Goal: Navigation & Orientation: Find specific page/section

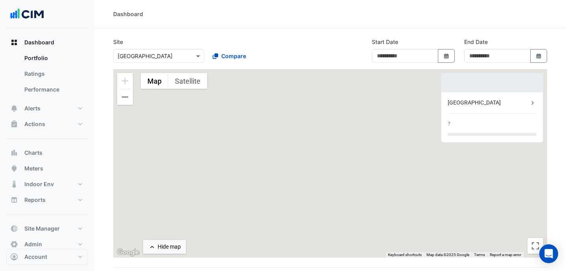
type input "**********"
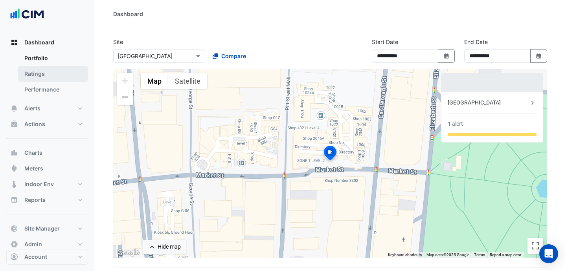
click at [40, 75] on link "Ratings" at bounding box center [53, 74] width 70 height 16
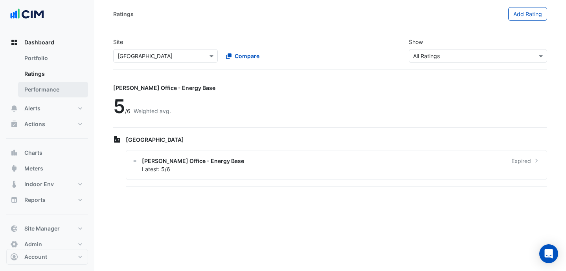
click at [49, 87] on link "Performance" at bounding box center [53, 90] width 70 height 16
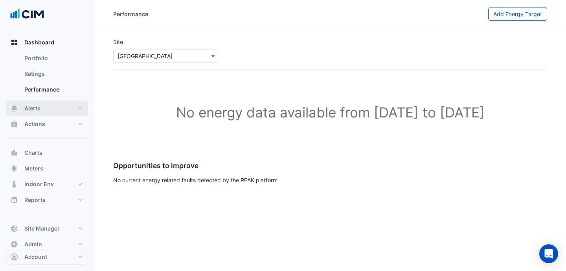
click at [39, 105] on span "Alerts" at bounding box center [32, 109] width 16 height 8
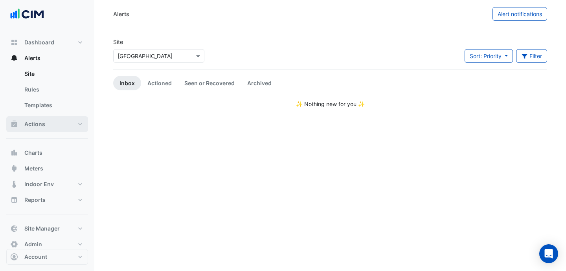
click at [38, 125] on span "Actions" at bounding box center [34, 124] width 21 height 8
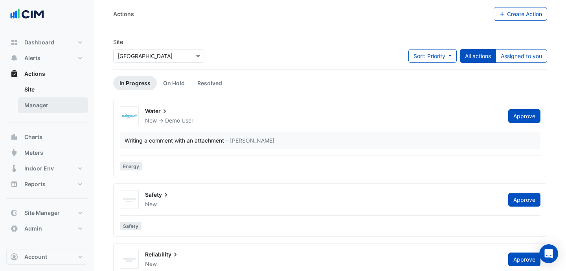
click at [44, 104] on link "Manager" at bounding box center [53, 105] width 70 height 16
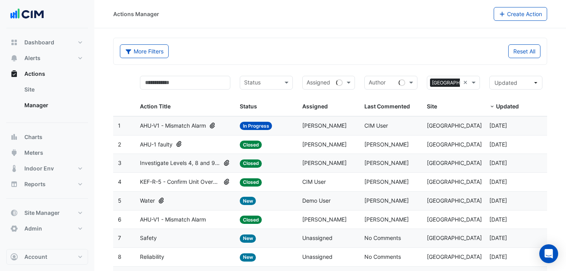
scroll to position [54, 0]
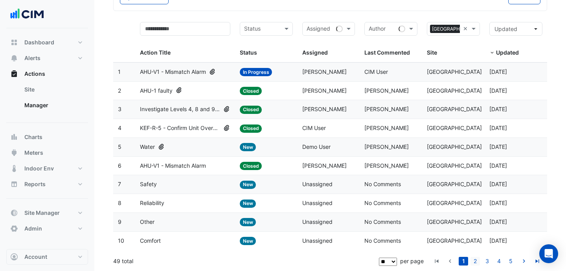
click at [476, 260] on link "2" at bounding box center [474, 261] width 9 height 9
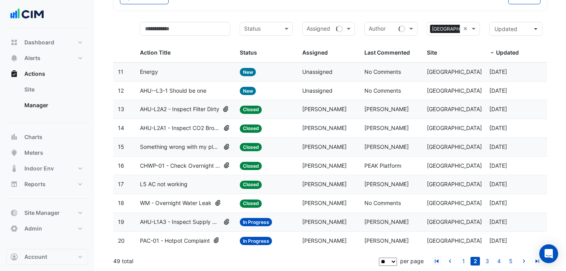
click at [439, 261] on icon "go to first page" at bounding box center [436, 262] width 9 height 8
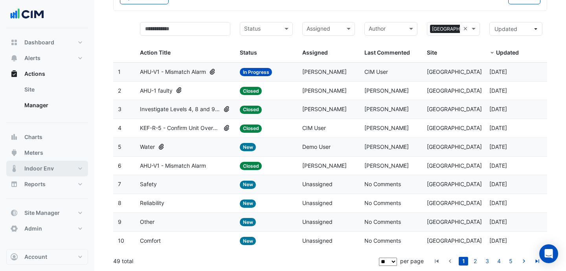
click at [43, 169] on span "Indoor Env" at bounding box center [38, 169] width 29 height 8
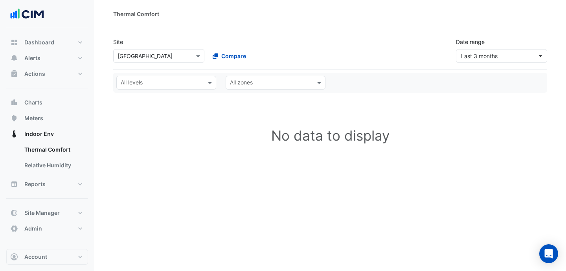
click at [138, 59] on input "text" at bounding box center [151, 56] width 67 height 8
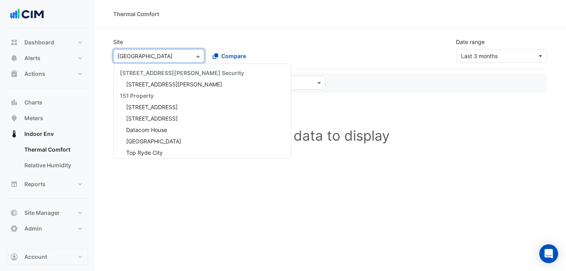
scroll to position [5372, 0]
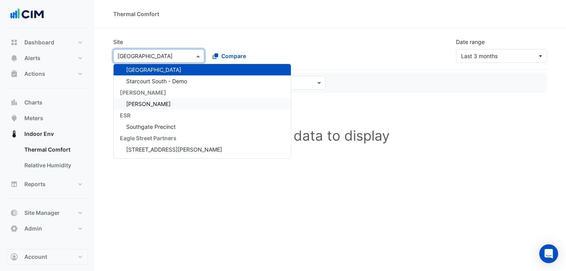
click at [145, 108] on div "[PERSON_NAME]" at bounding box center [202, 103] width 177 height 11
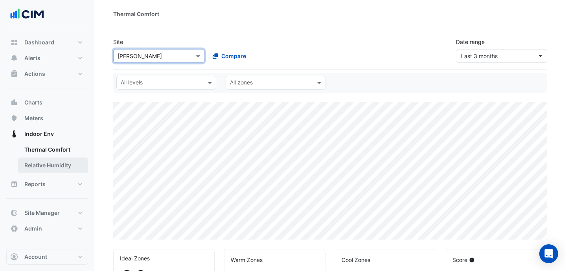
scroll to position [39, 0]
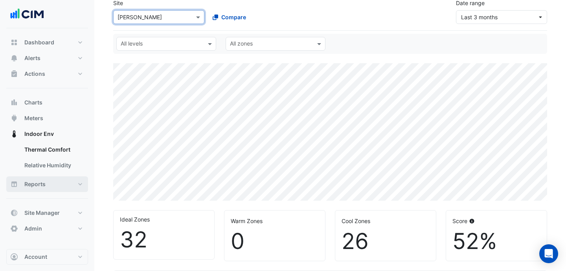
click at [36, 185] on span "Reports" at bounding box center [34, 184] width 21 height 8
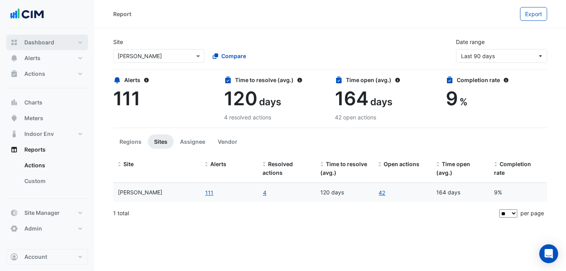
click at [48, 44] on span "Dashboard" at bounding box center [39, 43] width 30 height 8
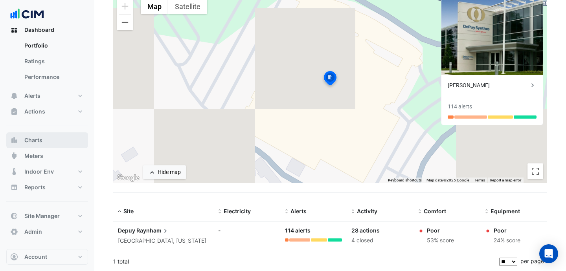
scroll to position [11, 0]
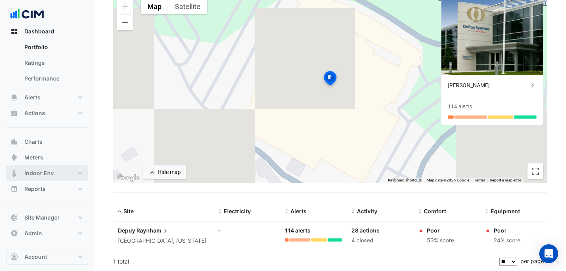
click at [46, 172] on span "Indoor Env" at bounding box center [38, 173] width 29 height 8
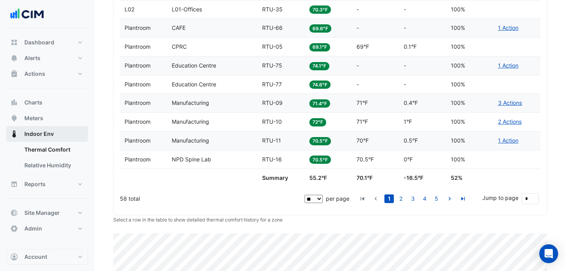
scroll to position [351, 0]
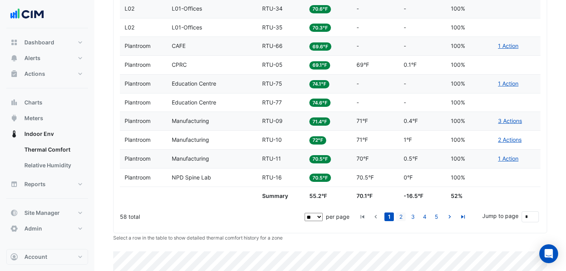
click at [401, 217] on link "2" at bounding box center [400, 217] width 9 height 9
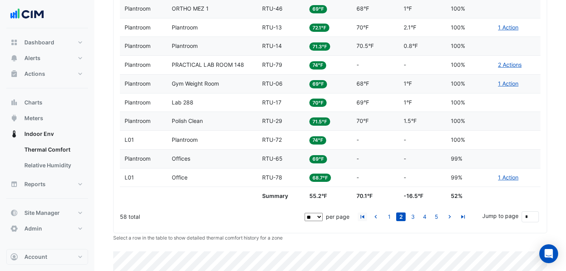
click at [364, 219] on icon "go to first page" at bounding box center [362, 218] width 9 height 8
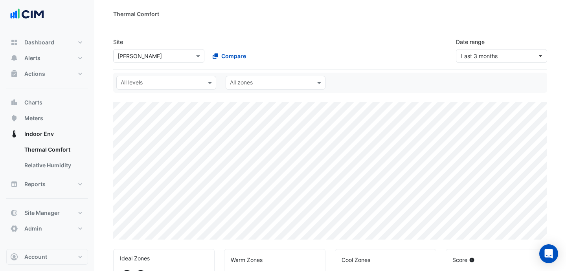
scroll to position [478, 0]
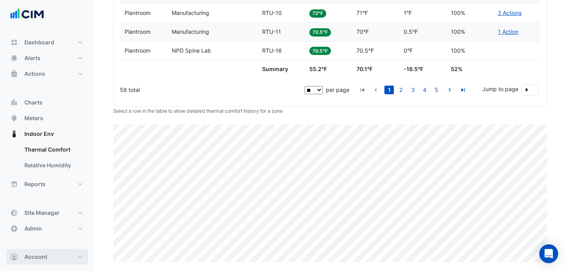
click at [57, 256] on button "Account" at bounding box center [47, 257] width 82 height 16
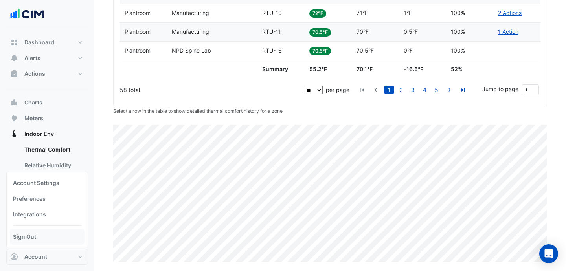
click at [51, 237] on link "Sign Out" at bounding box center [47, 237] width 75 height 16
